Goal: Task Accomplishment & Management: Use online tool/utility

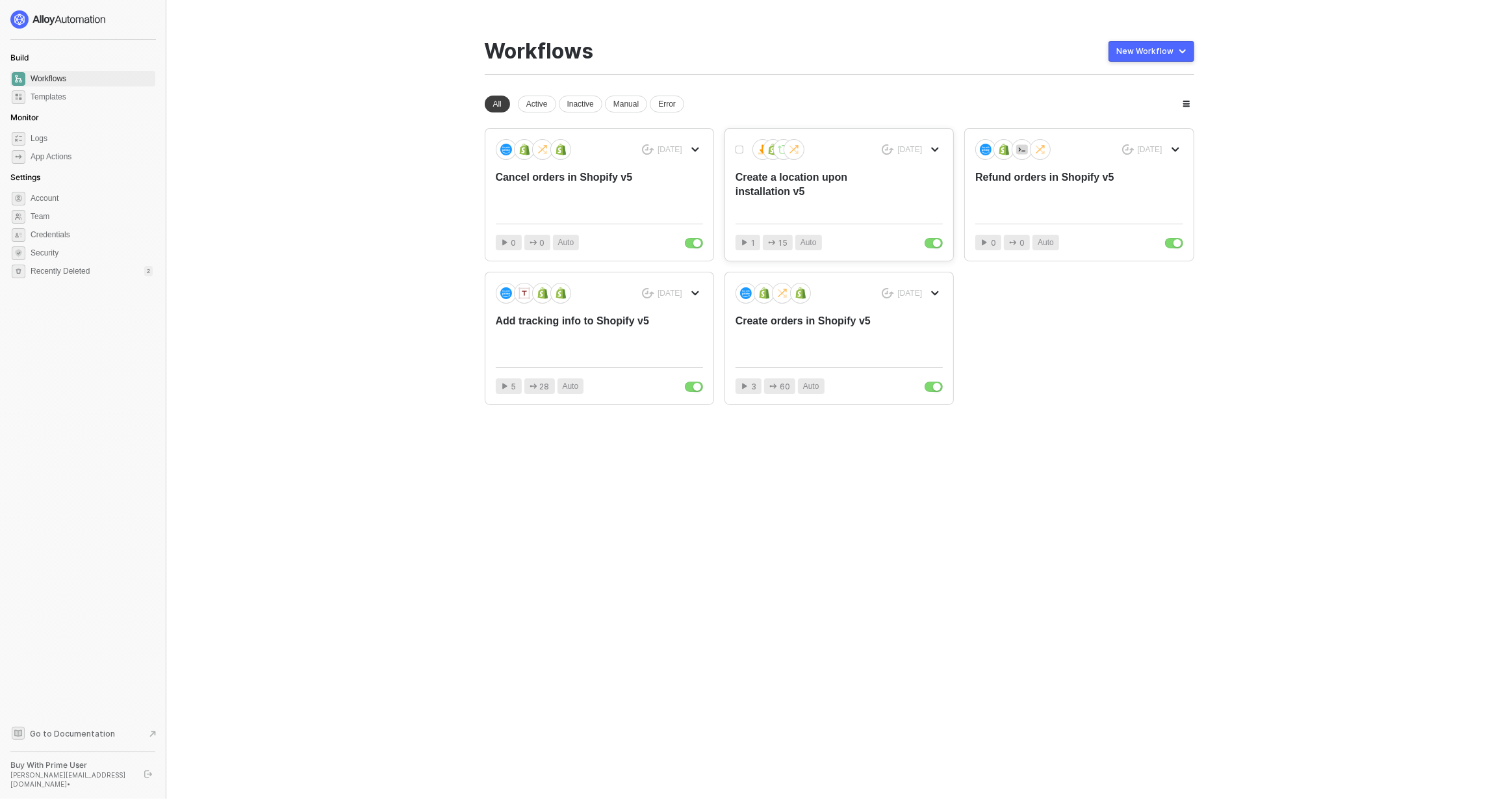
click at [805, 195] on div "Create a location upon installation v5" at bounding box center [818, 192] width 165 height 43
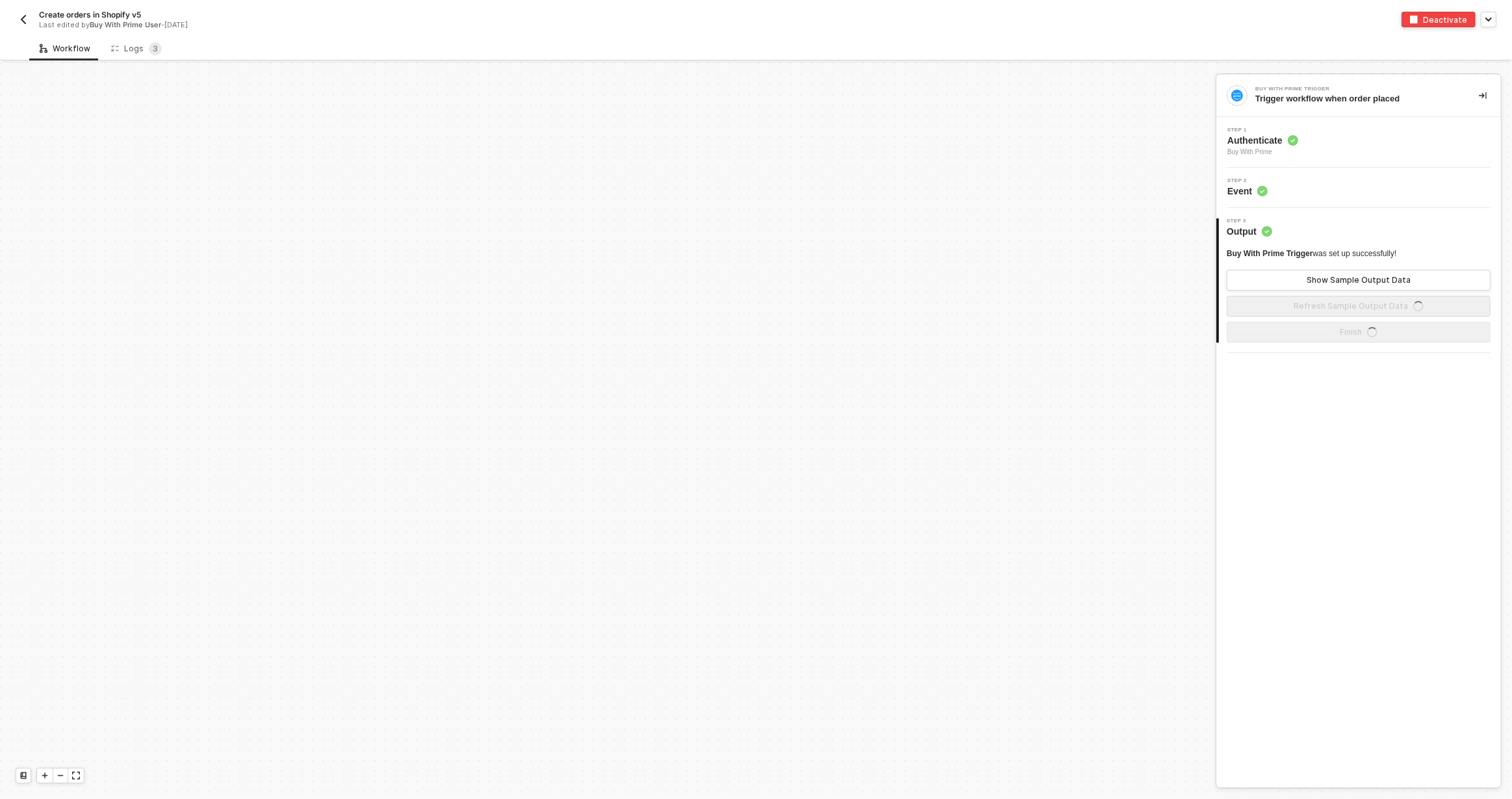
scroll to position [605, 0]
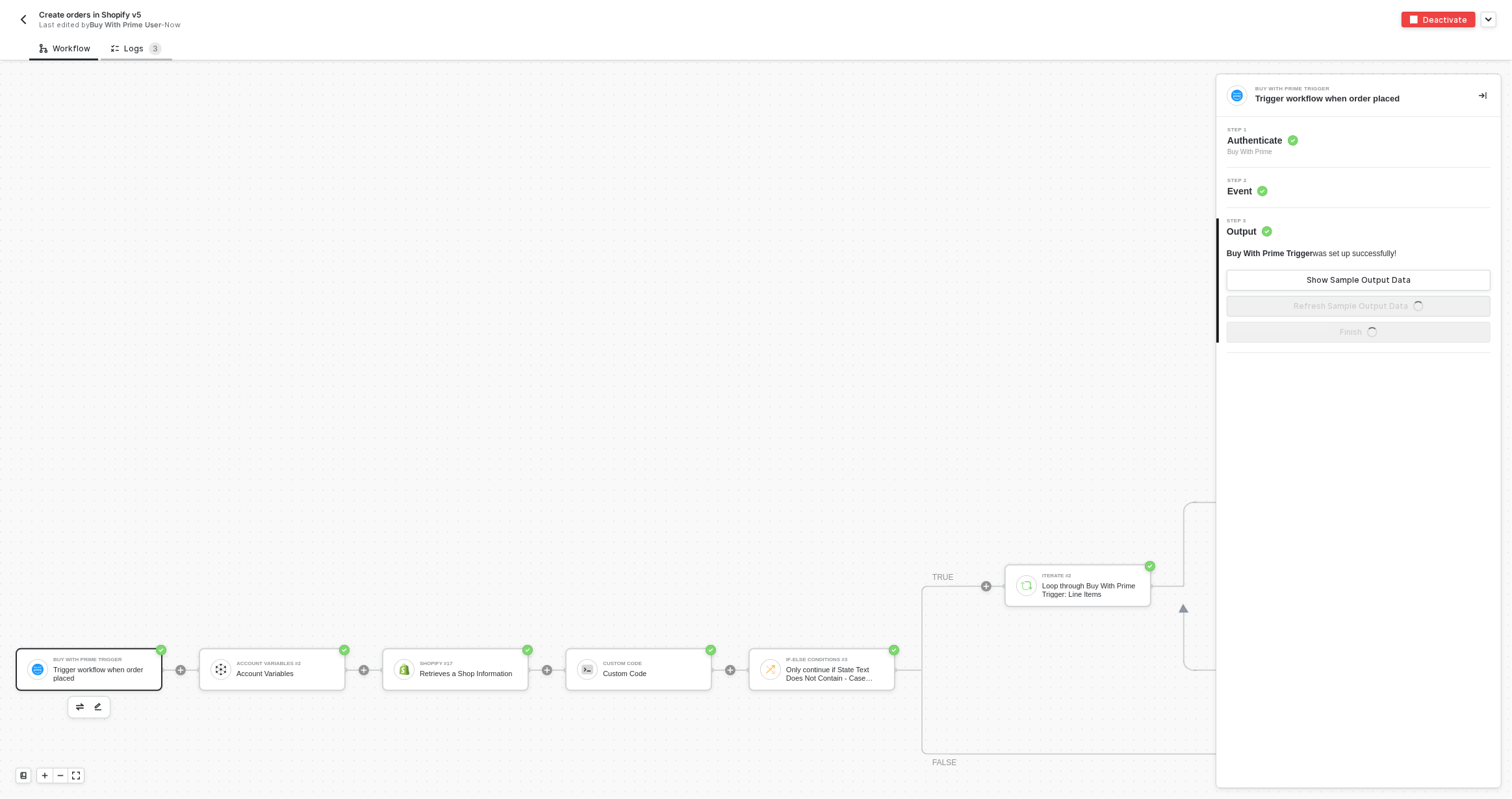
click at [133, 53] on div "Logs 3" at bounding box center [136, 48] width 50 height 13
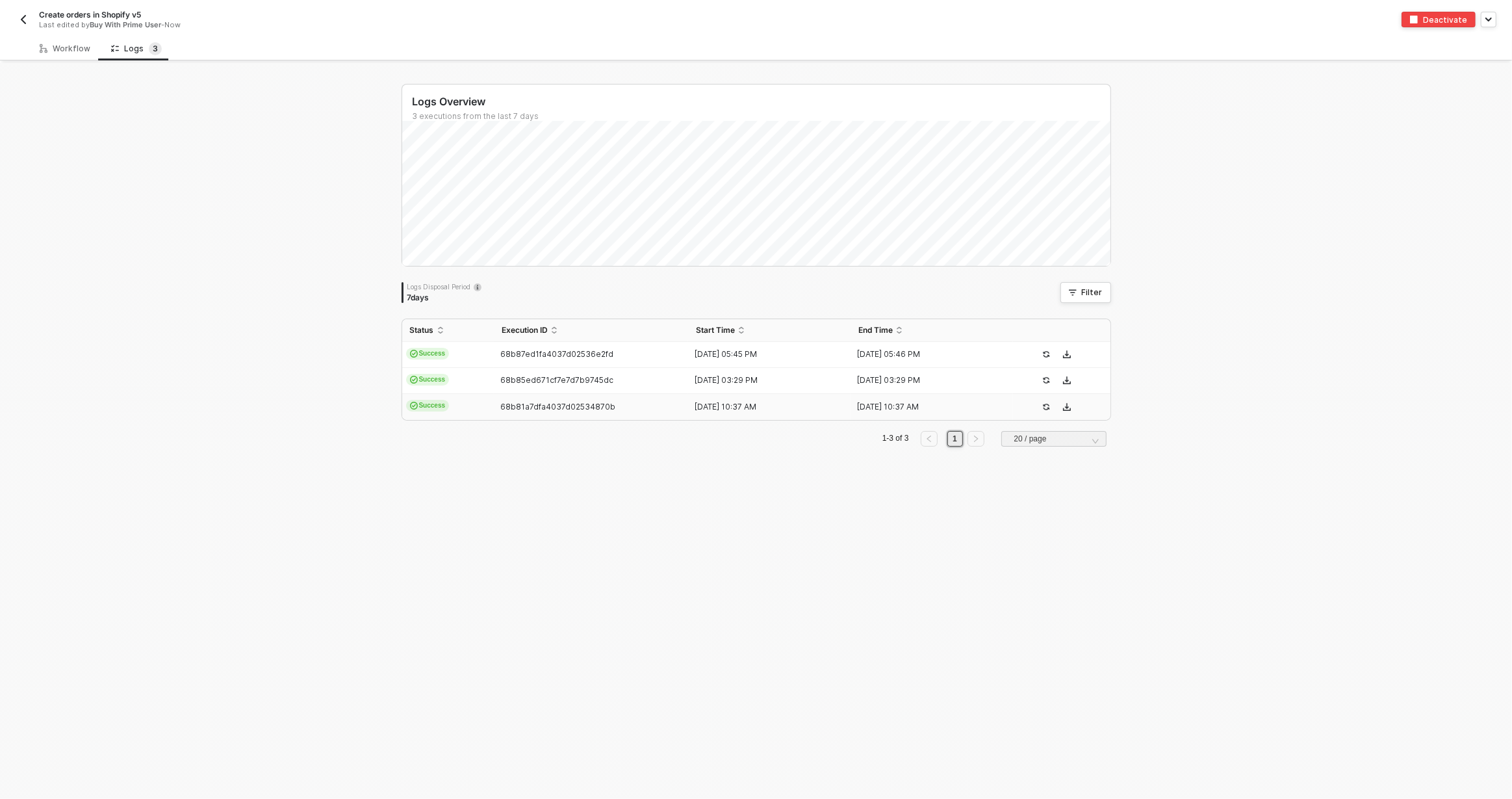
click at [473, 410] on td "Success" at bounding box center [448, 407] width 92 height 26
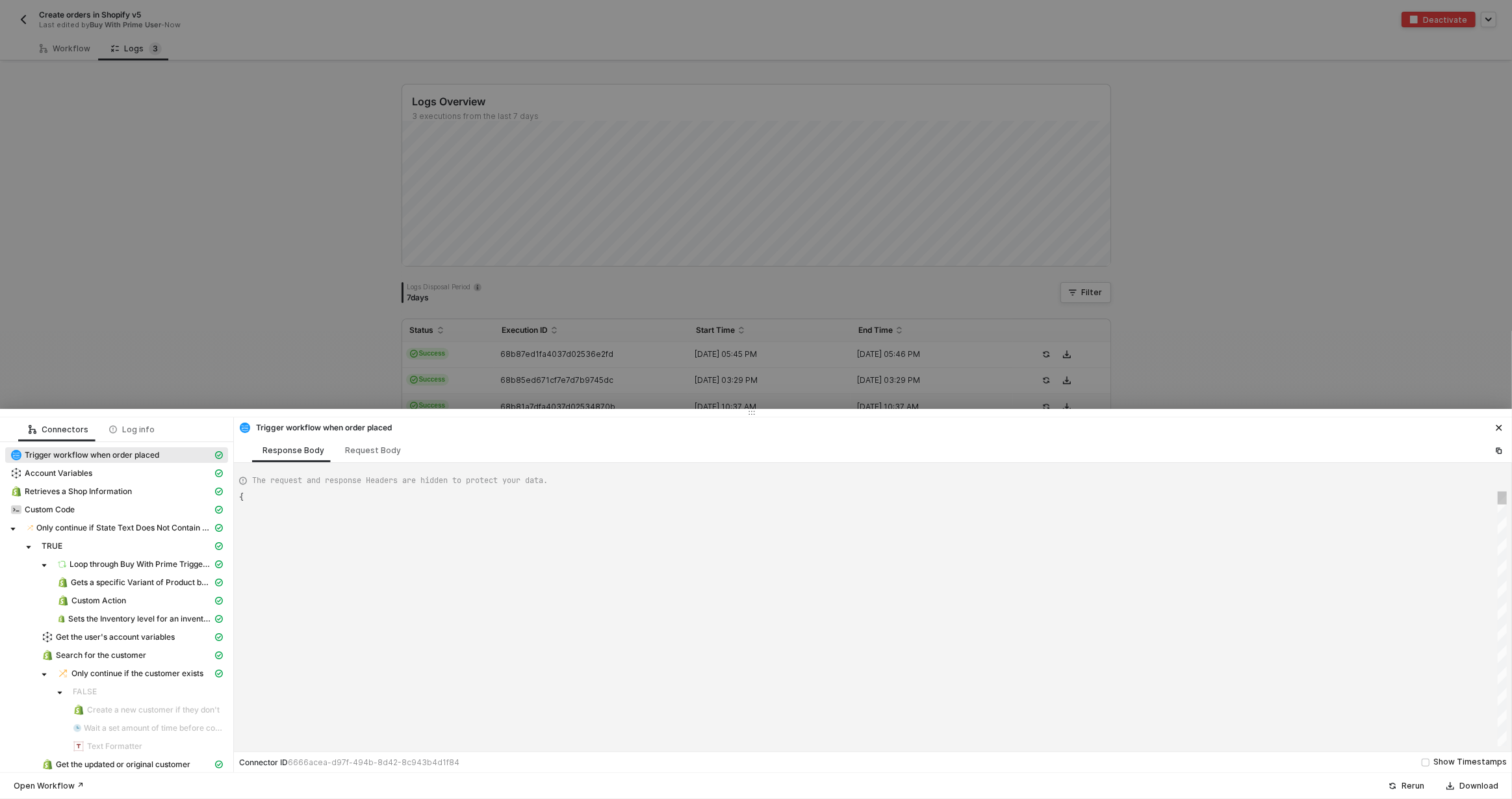
type textarea "{ "json": { "id": "322-WEGX-4YBWB8", "orderState": { "createdAt": "2025-09-03T1…"
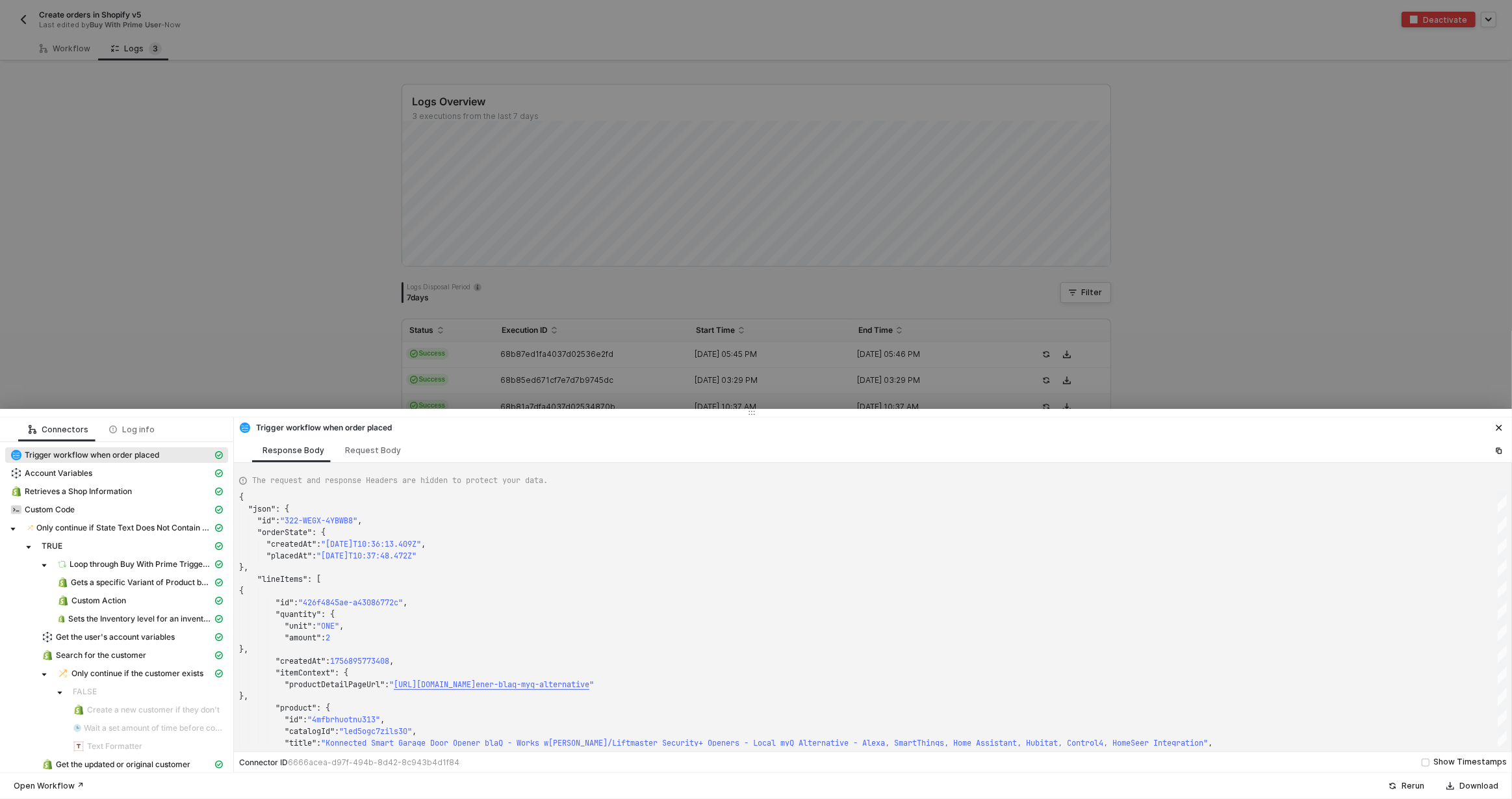
click at [452, 369] on div at bounding box center [756, 399] width 1512 height 799
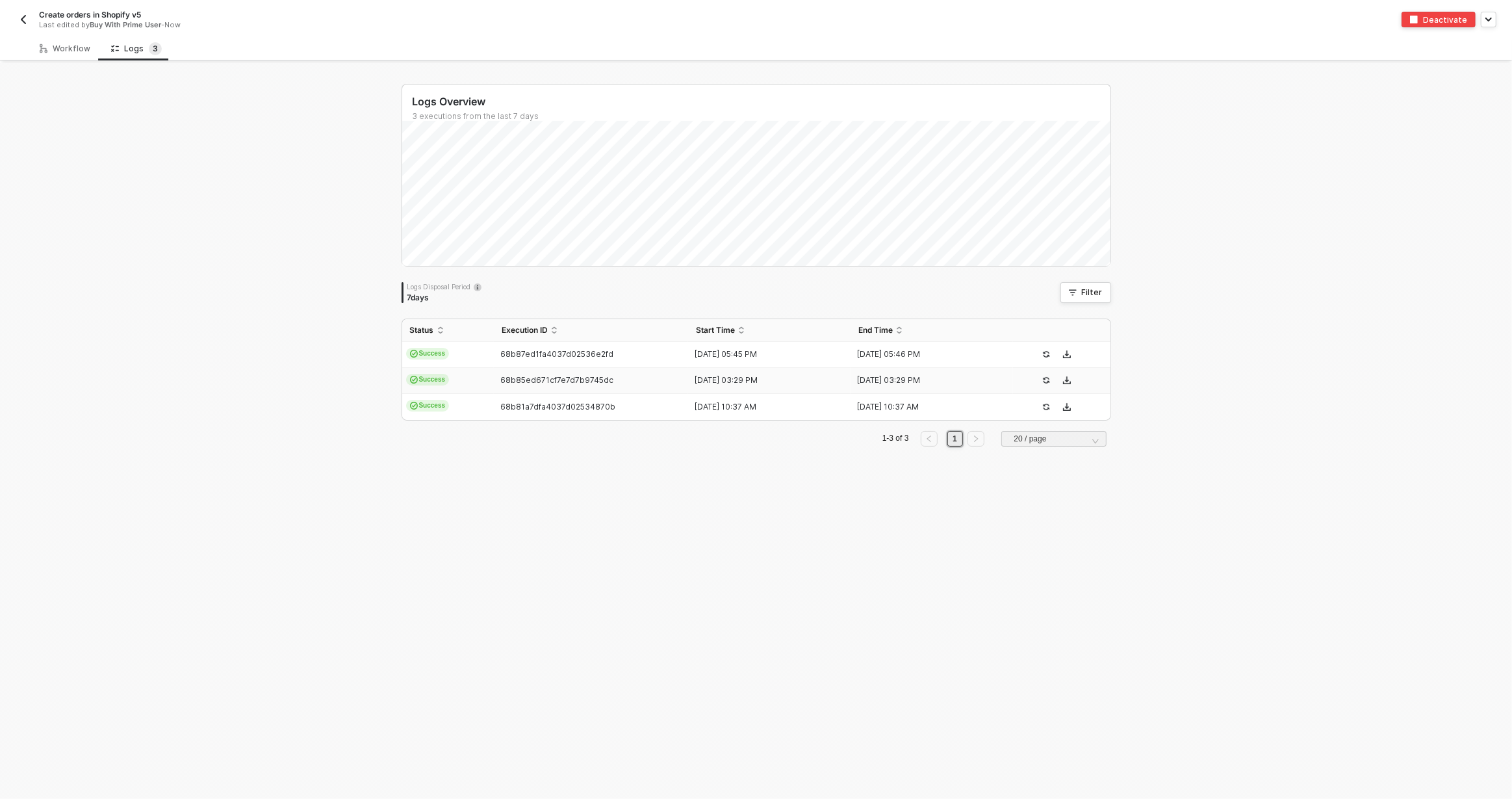
click at [470, 384] on td "Success" at bounding box center [448, 380] width 92 height 26
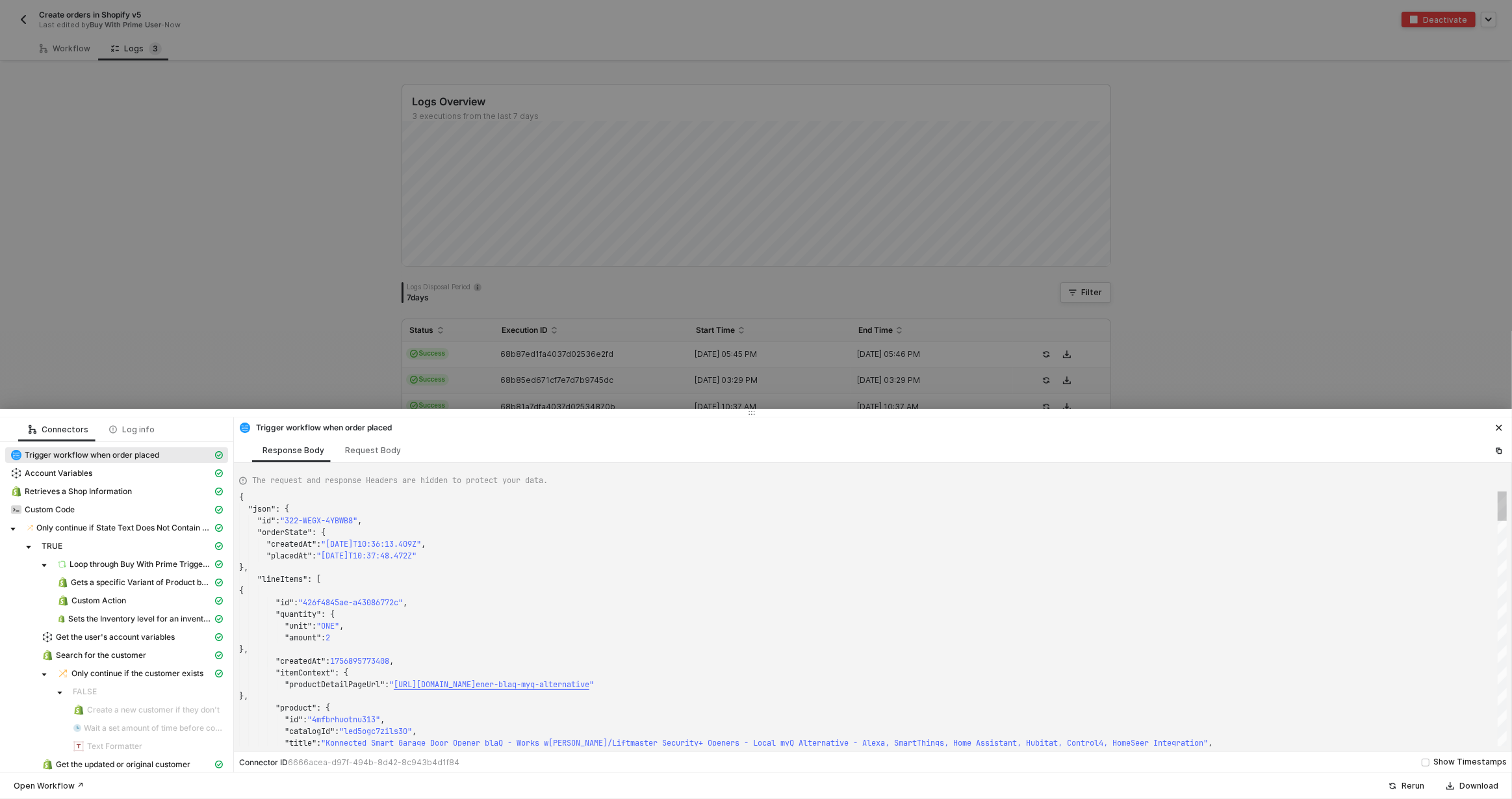
type textarea "{ "json": { "id": "322-VPTW-AJ2EAQ", "orderState": { "createdAt": "2025-09-03T1…"
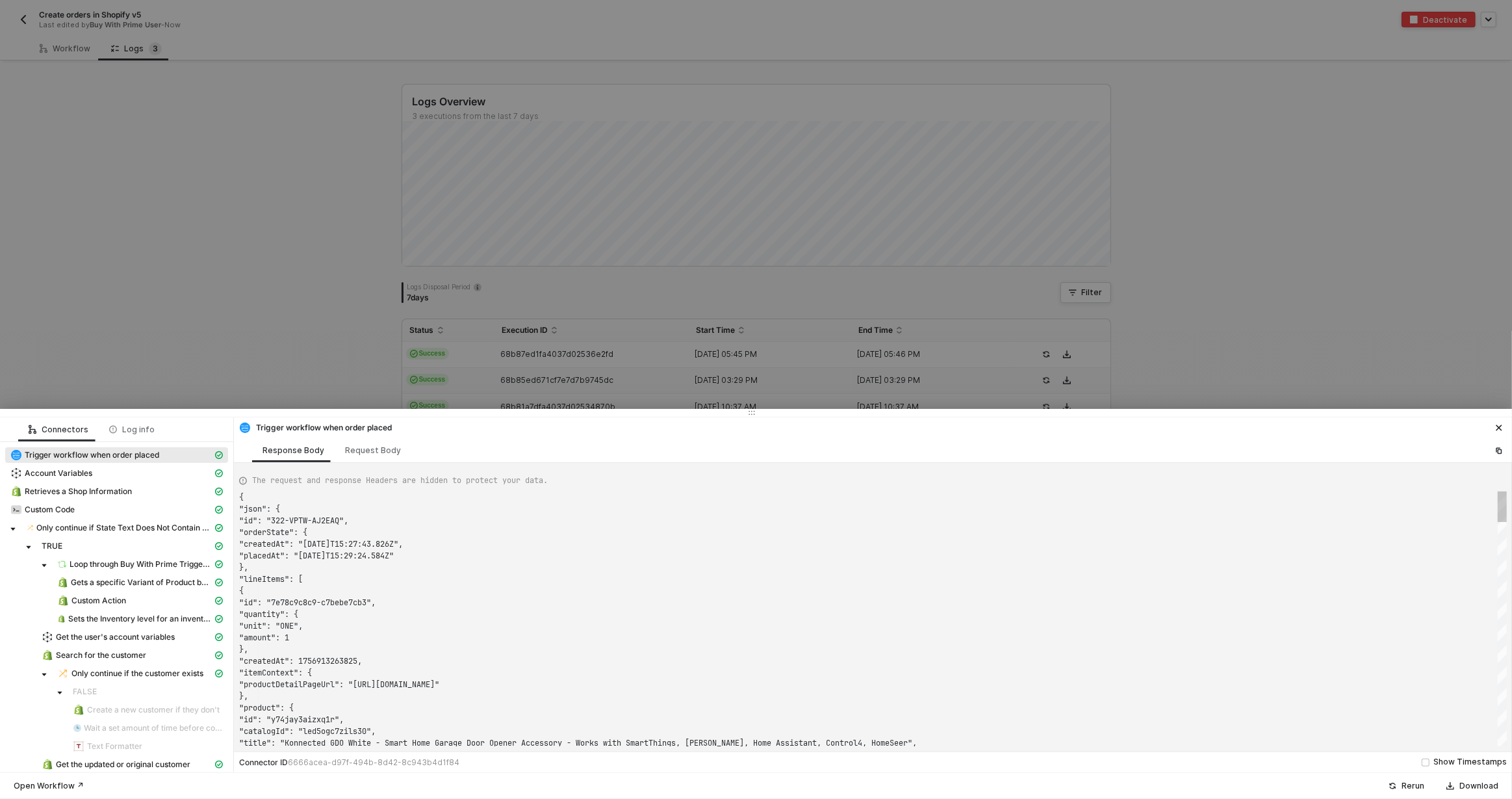
click at [464, 366] on div at bounding box center [756, 399] width 1512 height 799
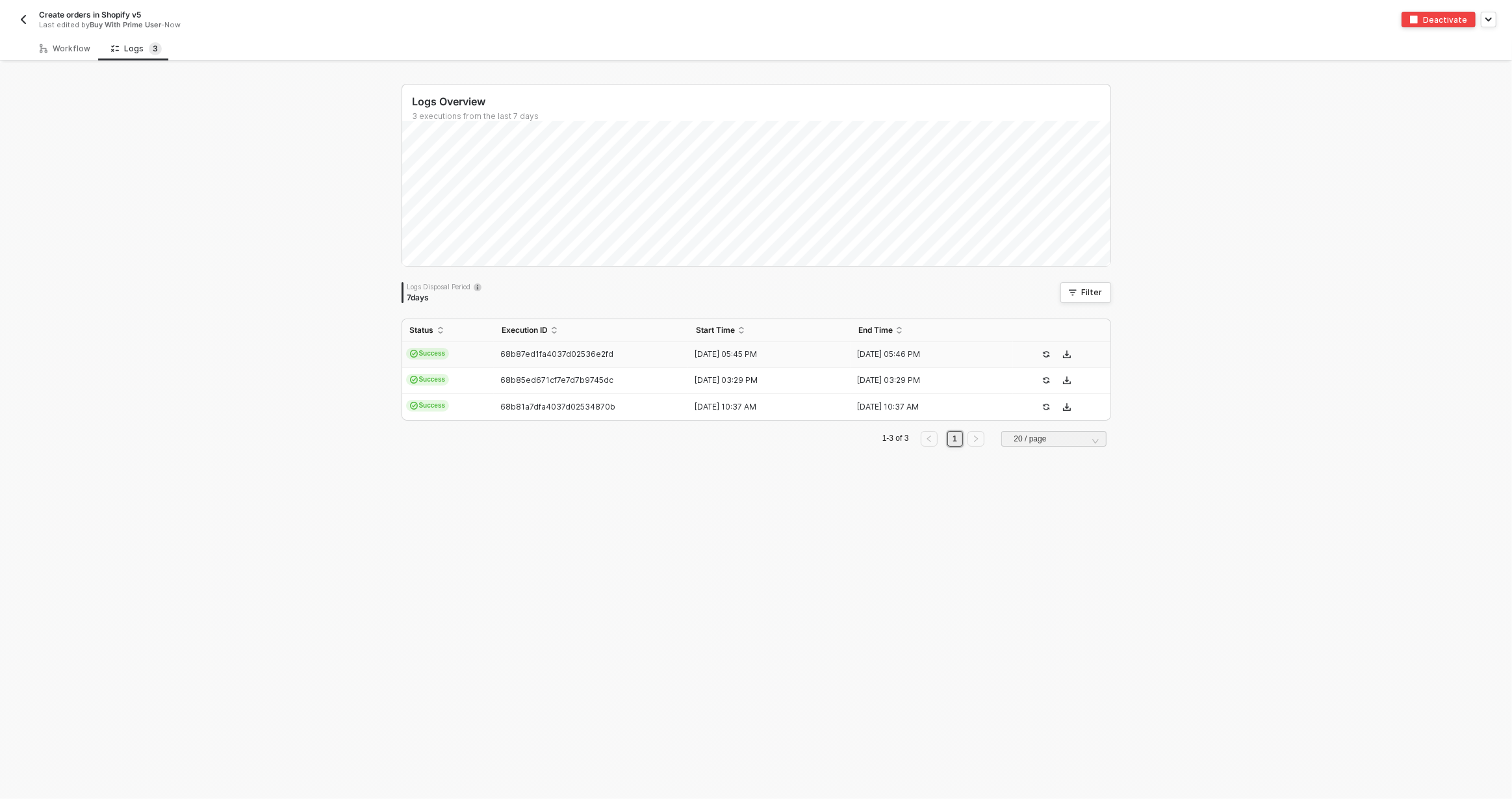
click at [474, 357] on td "Success" at bounding box center [448, 355] width 92 height 26
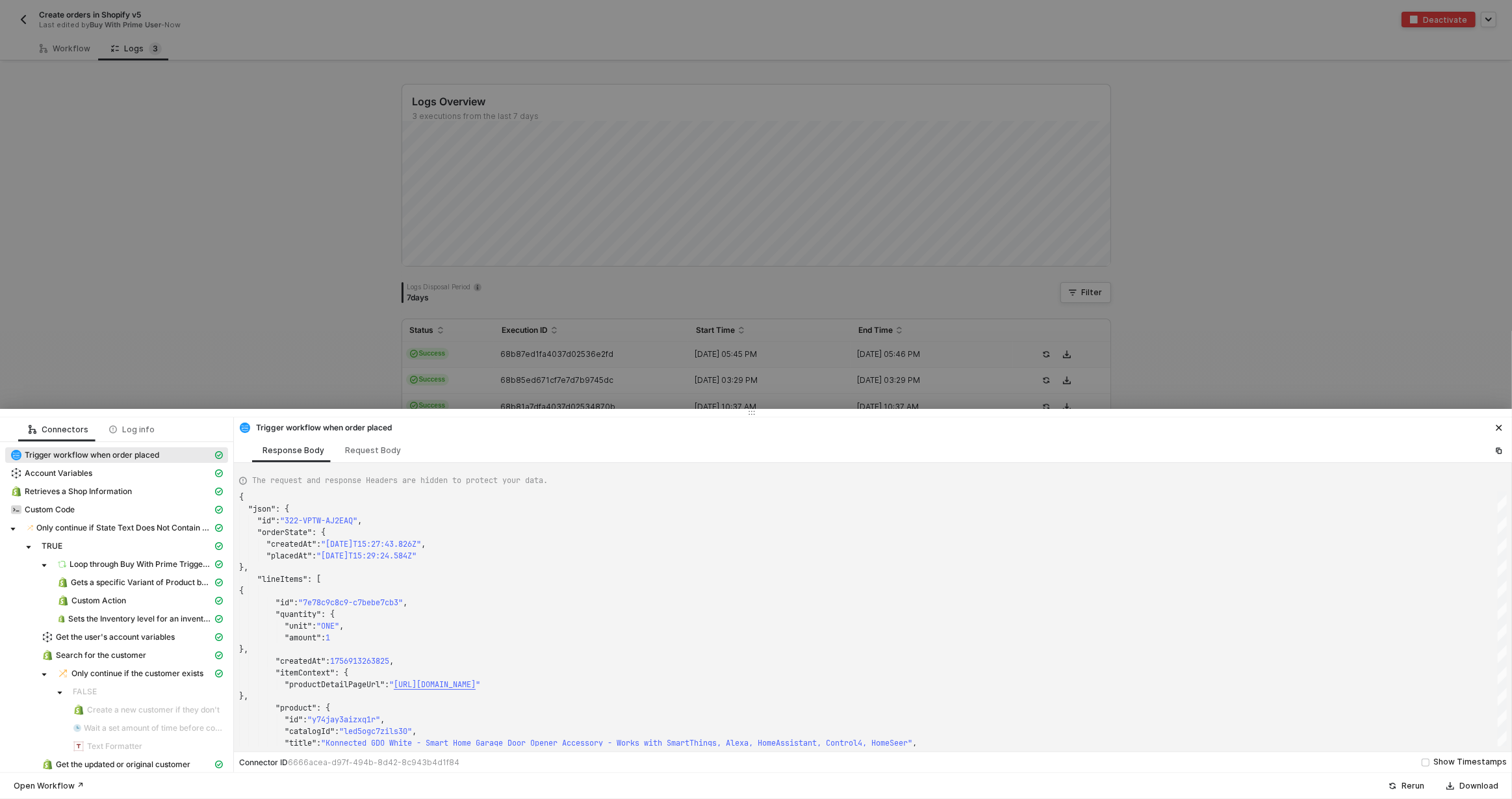
click at [475, 357] on div at bounding box center [756, 399] width 1512 height 799
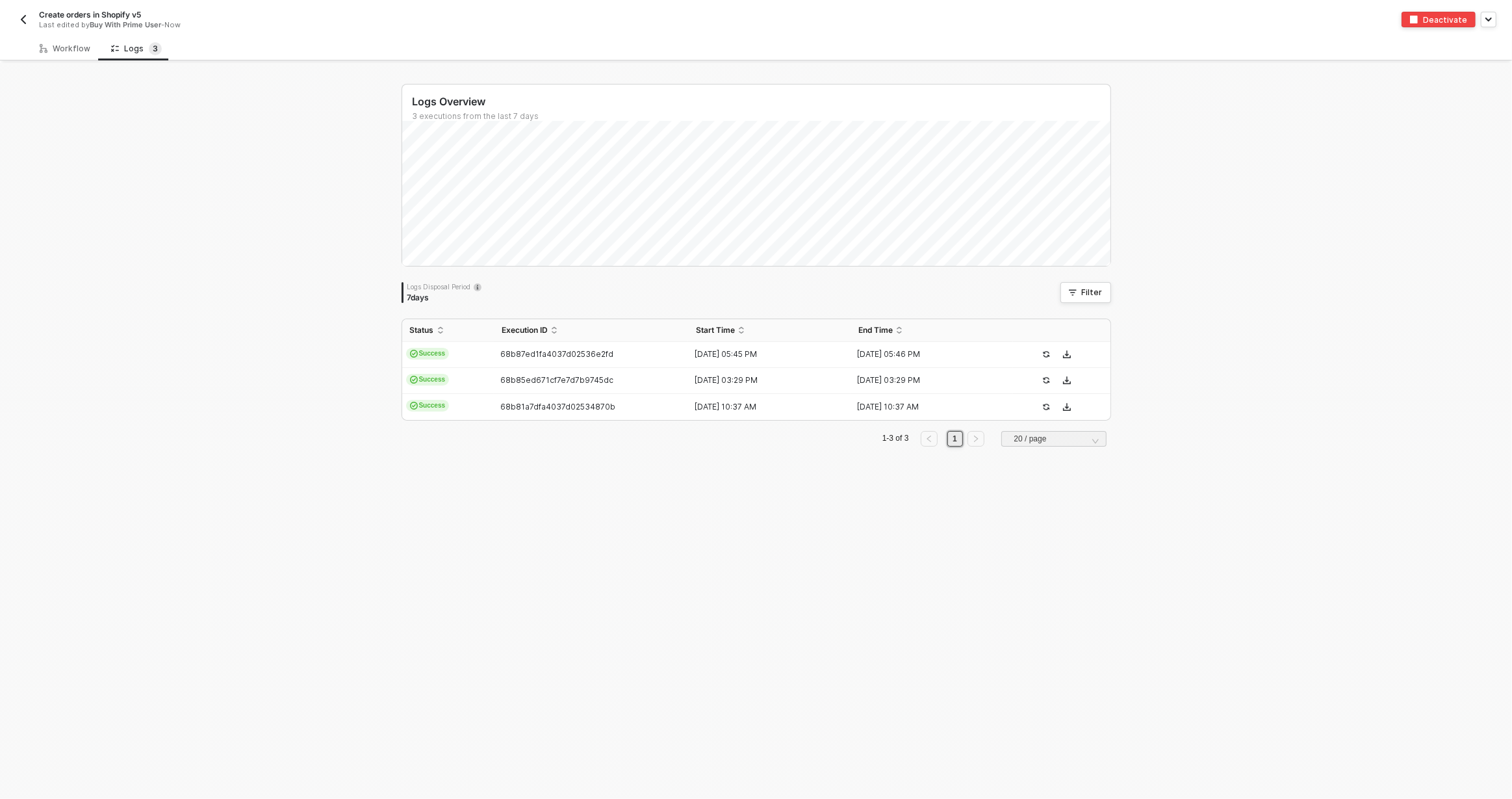
click at [23, 19] on img "button" at bounding box center [23, 20] width 11 height 11
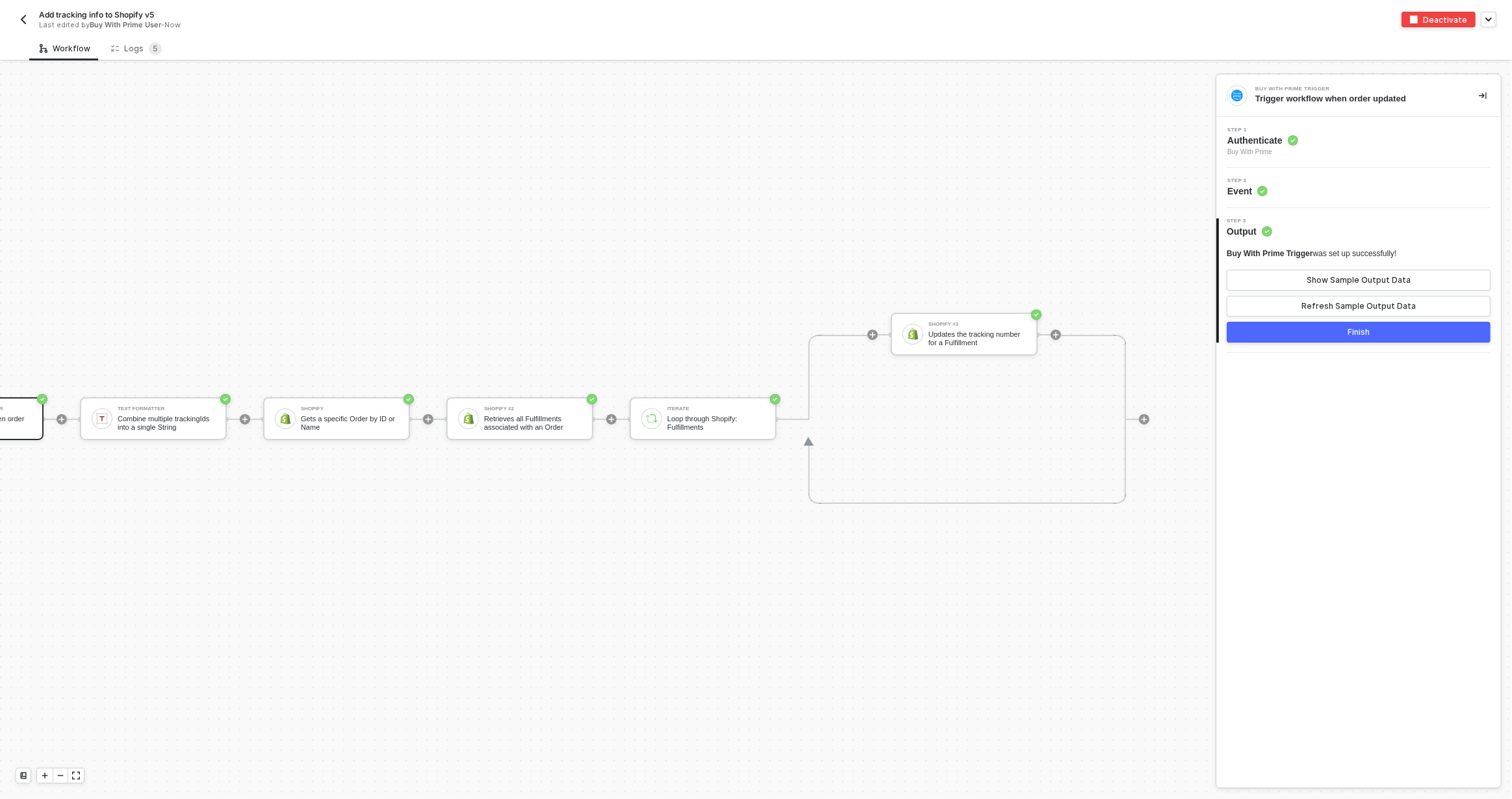
scroll to position [32, 126]
click at [28, 24] on img "button" at bounding box center [23, 20] width 11 height 11
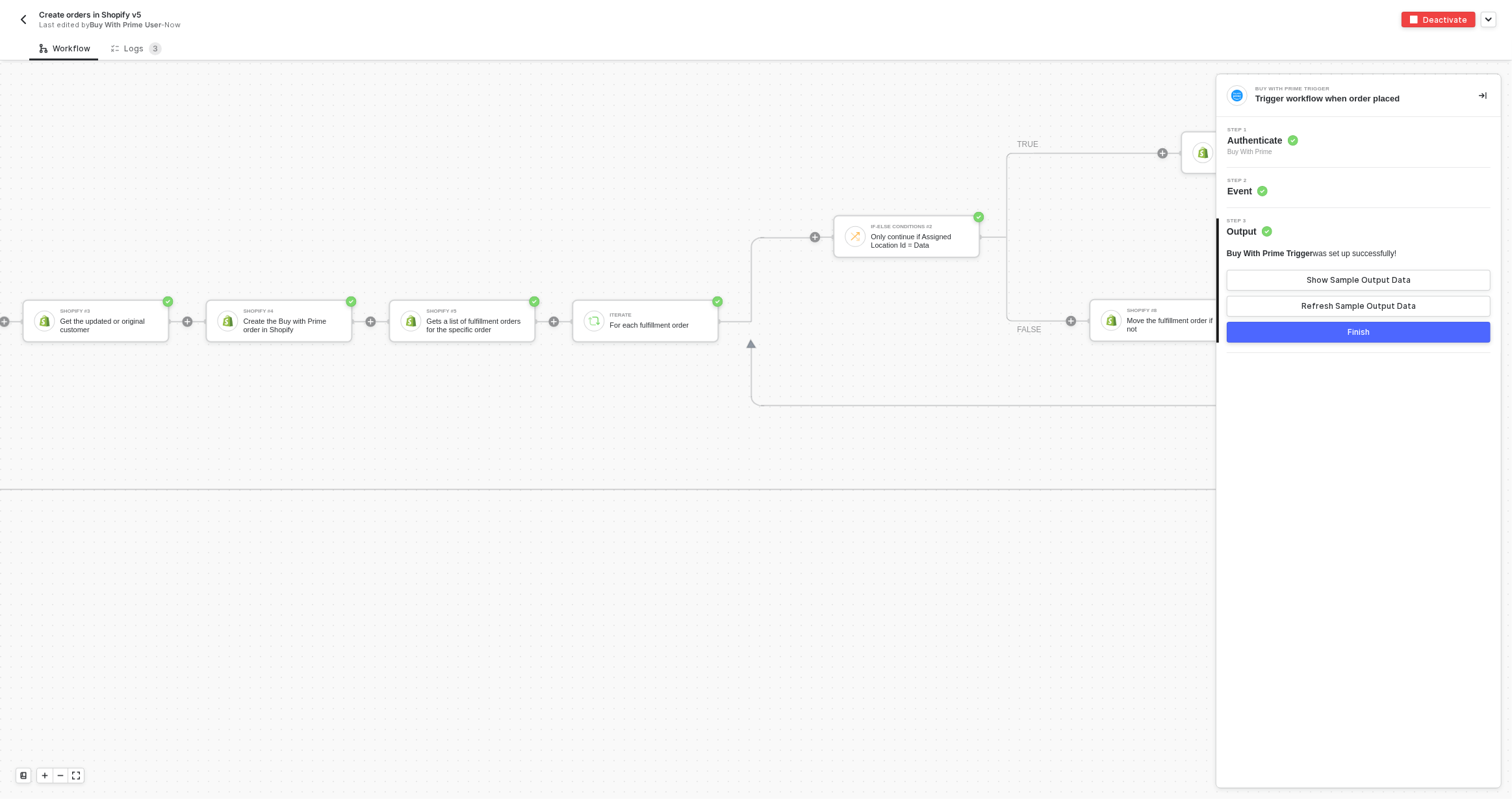
scroll to position [870, 3158]
click at [23, 24] on img "button" at bounding box center [23, 20] width 11 height 11
